Goal: Transaction & Acquisition: Purchase product/service

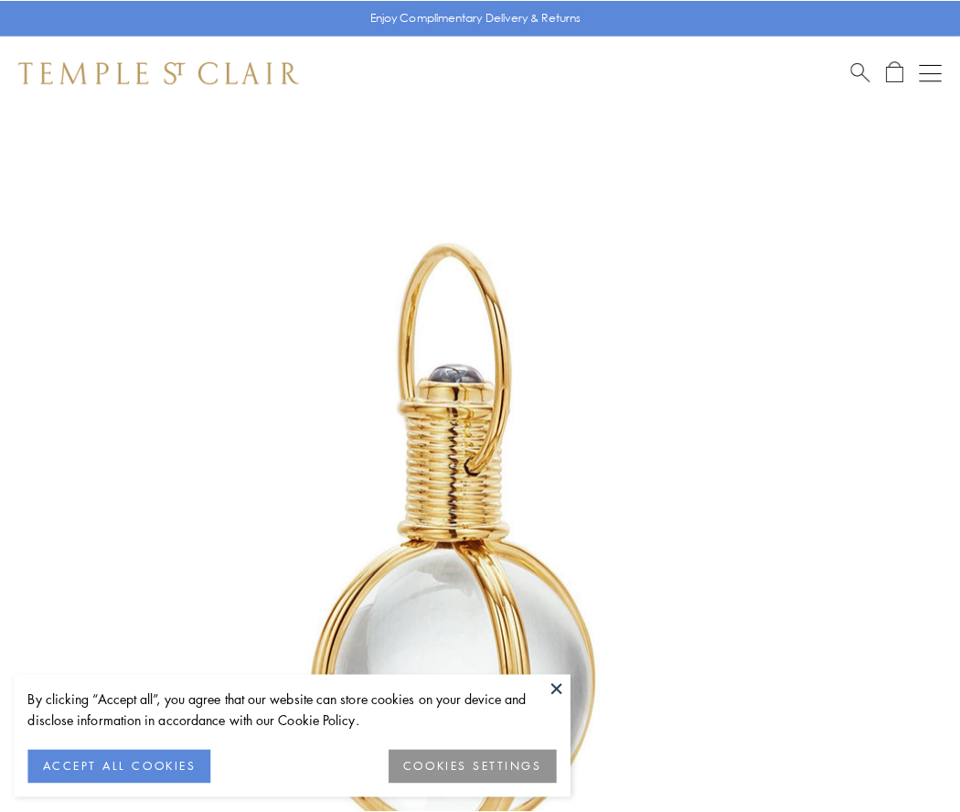
scroll to position [477, 0]
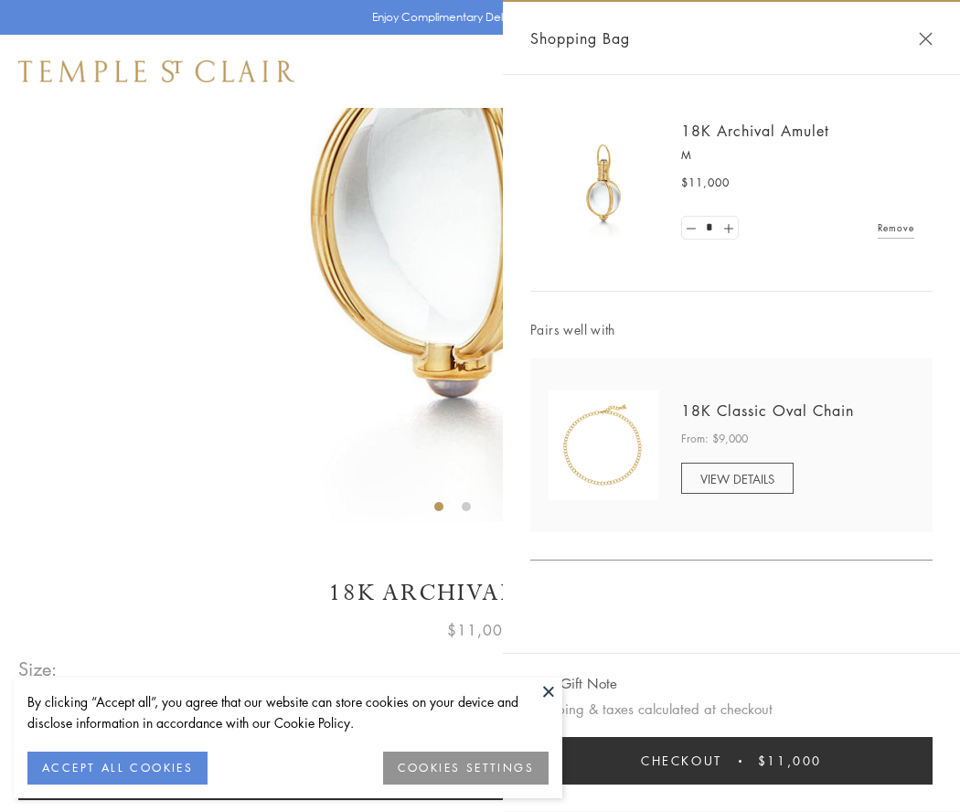
click at [731, 760] on button "Checkout $11,000" at bounding box center [731, 761] width 402 height 48
